Goal: Task Accomplishment & Management: Manage account settings

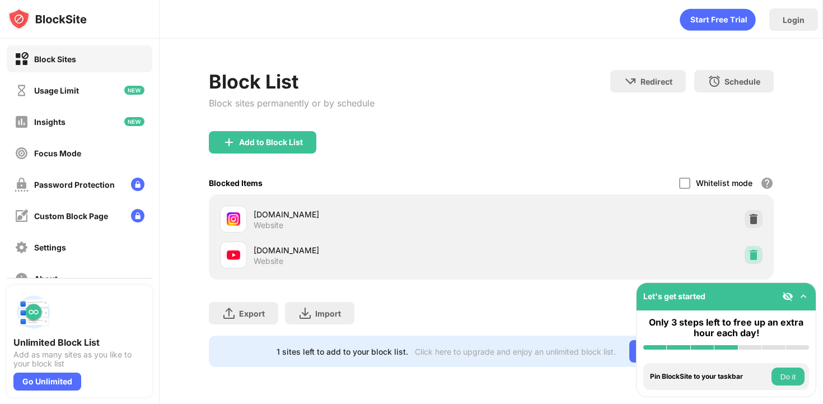
click at [752, 256] on img at bounding box center [753, 254] width 11 height 11
